Goal: Task Accomplishment & Management: Use online tool/utility

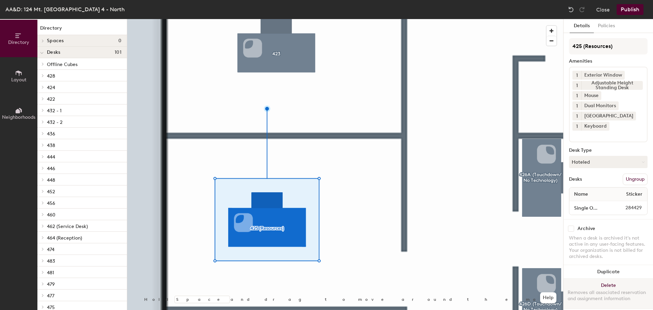
click at [611, 282] on button "Delete Removes all associated reservation and assignment information" at bounding box center [609, 294] width 90 height 30
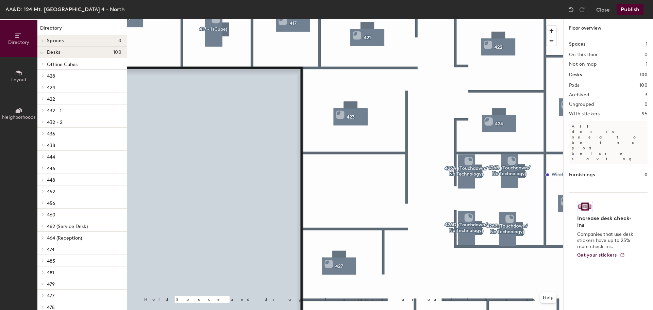
click at [630, 9] on button "Publish" at bounding box center [630, 9] width 27 height 11
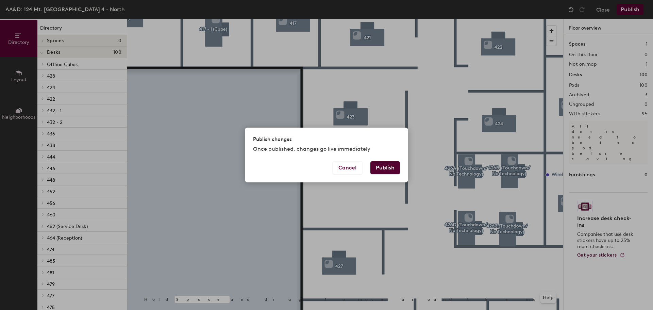
click at [391, 168] on button "Publish" at bounding box center [386, 167] width 30 height 13
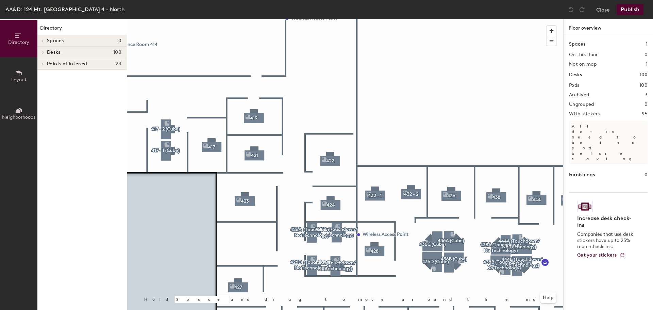
click at [22, 66] on button "Layout" at bounding box center [18, 75] width 37 height 37
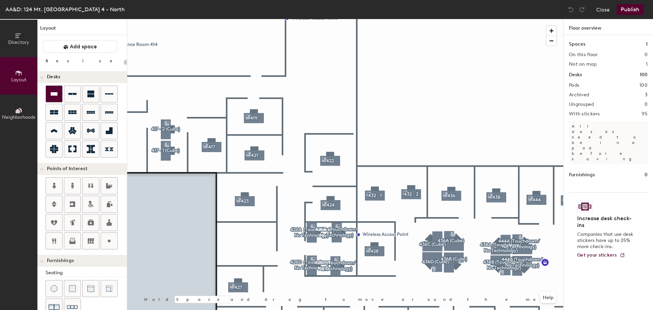
click at [51, 91] on icon at bounding box center [54, 94] width 8 height 8
type input "100"
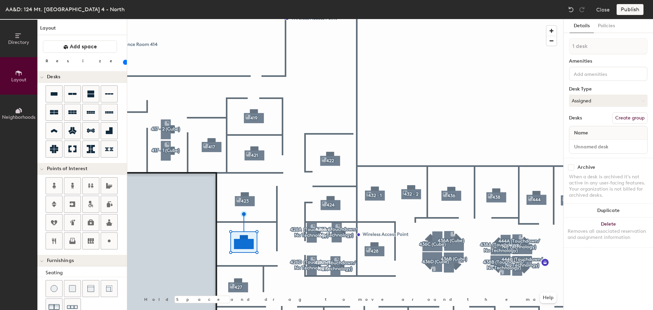
click at [623, 113] on button "Create group" at bounding box center [630, 118] width 35 height 12
click at [462, 35] on div "Directory Layout Neighborhoods Layout Add space Resize Desks Points of Interest…" at bounding box center [326, 164] width 653 height 291
type input "425 (Resources)"
click at [587, 104] on button "Assigned" at bounding box center [608, 101] width 79 height 12
click at [590, 140] on div "Hoteled" at bounding box center [604, 142] width 68 height 10
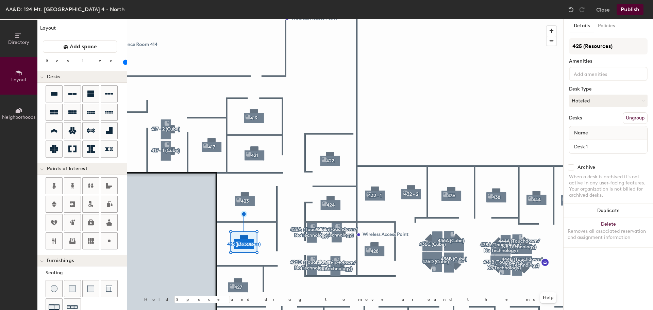
click at [632, 13] on button "Publish" at bounding box center [630, 9] width 27 height 11
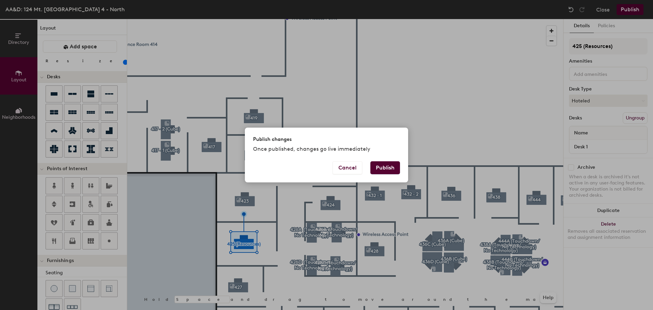
click at [383, 167] on button "Publish" at bounding box center [386, 167] width 30 height 13
type input "20"
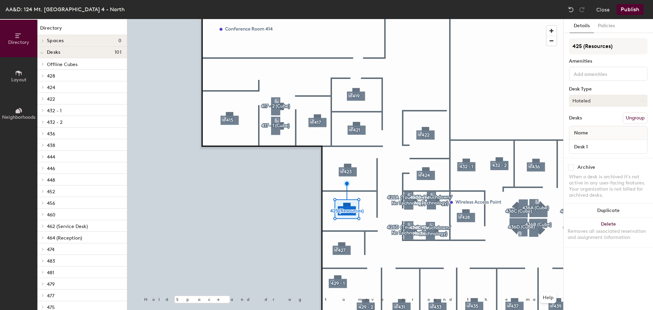
click at [583, 101] on button "Hoteled" at bounding box center [608, 101] width 79 height 12
click at [583, 121] on div "Assigned" at bounding box center [604, 122] width 68 height 10
click at [629, 12] on button "Publish" at bounding box center [630, 9] width 27 height 11
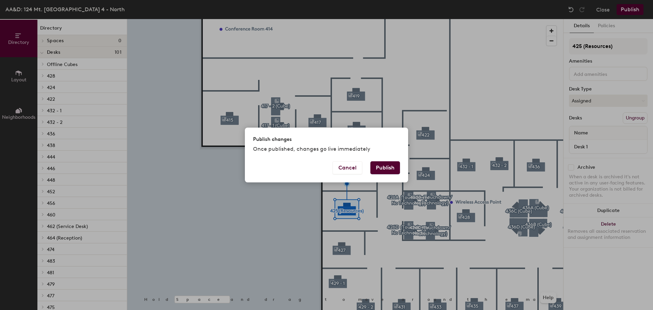
click at [384, 166] on button "Publish" at bounding box center [386, 167] width 30 height 13
